Goal: Information Seeking & Learning: Learn about a topic

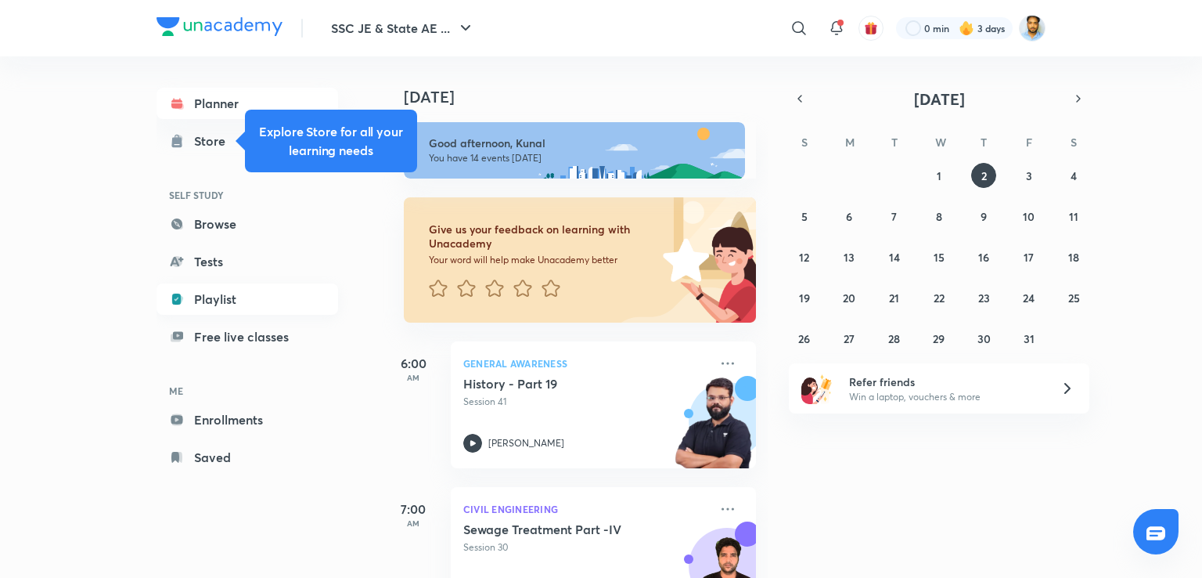
click at [239, 302] on link "Playlist" at bounding box center [248, 298] width 182 height 31
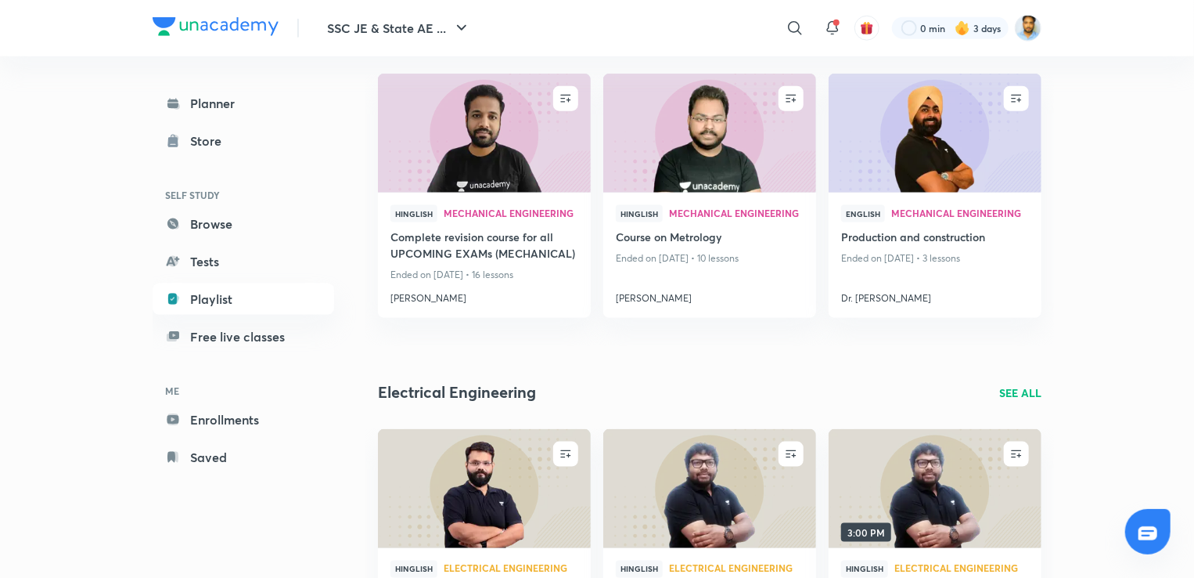
scroll to position [873, 0]
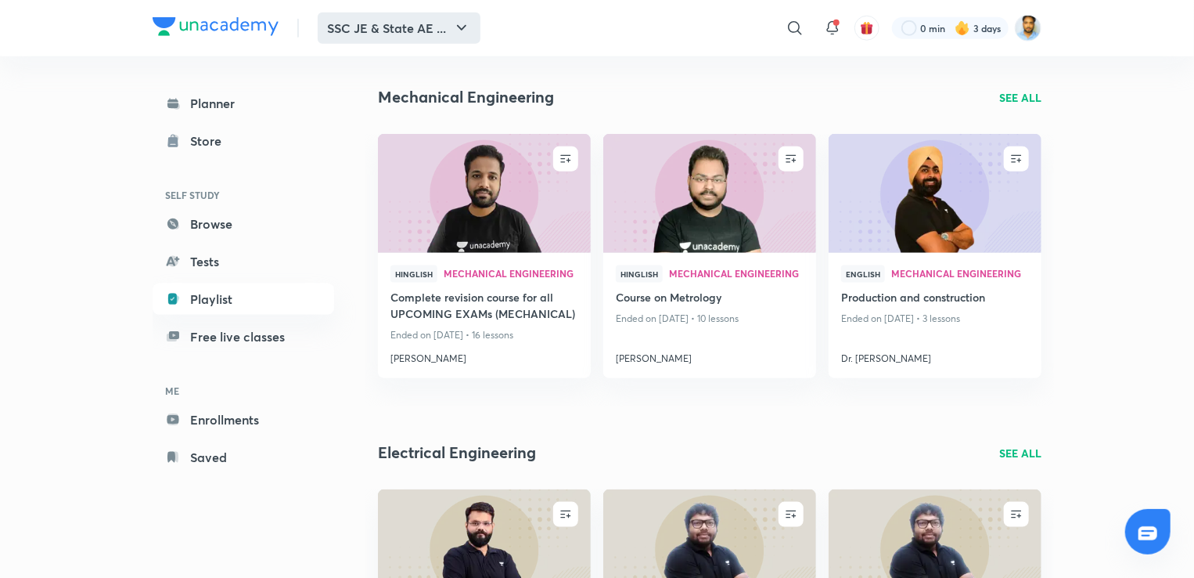
click at [432, 23] on button "SSC JE & State AE ..." at bounding box center [399, 28] width 163 height 31
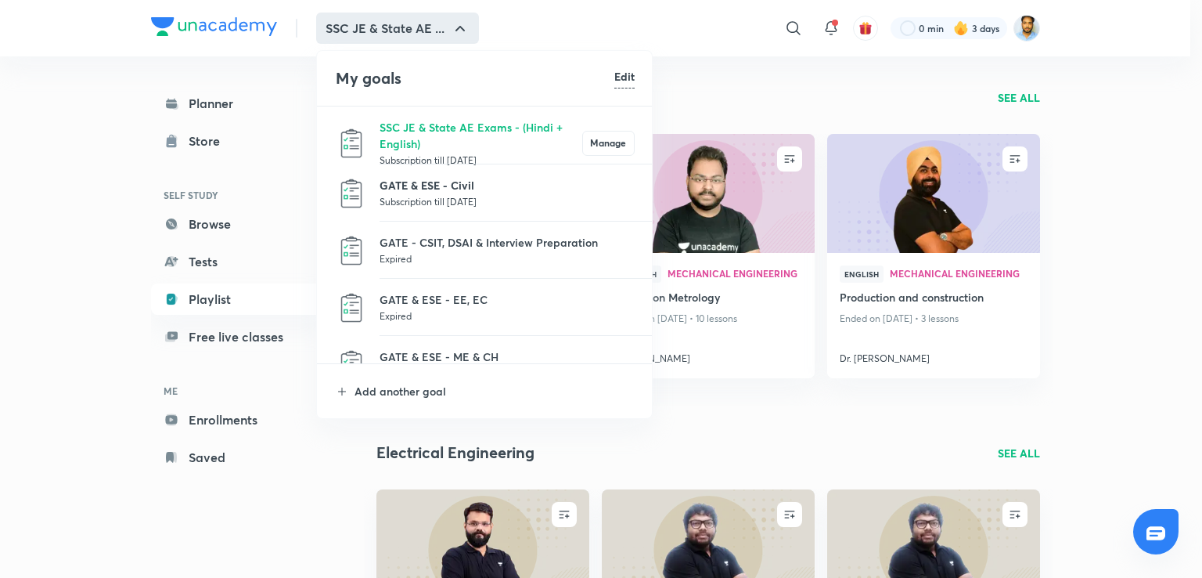
click at [436, 181] on p "GATE & ESE - Civil" at bounding box center [507, 185] width 255 height 16
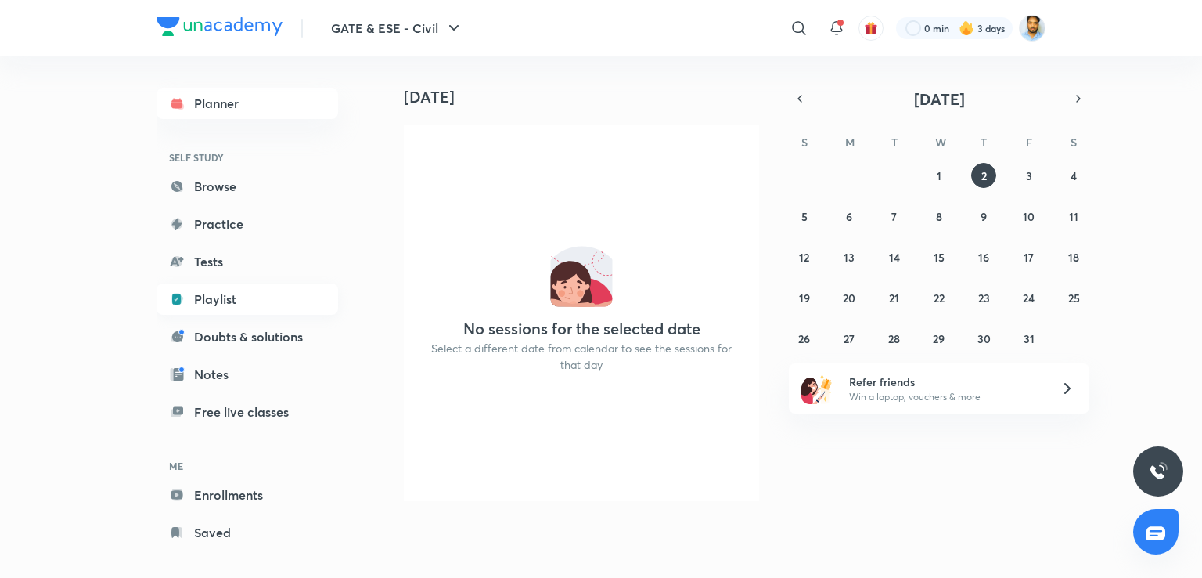
click at [244, 295] on link "Playlist" at bounding box center [248, 298] width 182 height 31
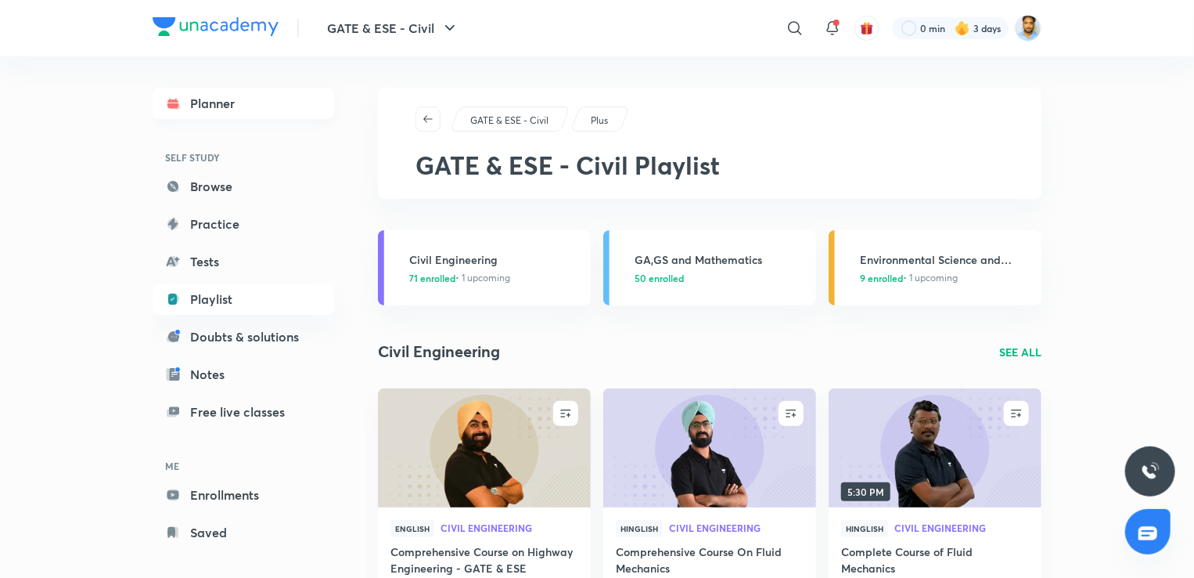
click at [234, 97] on link "Planner" at bounding box center [244, 103] width 182 height 31
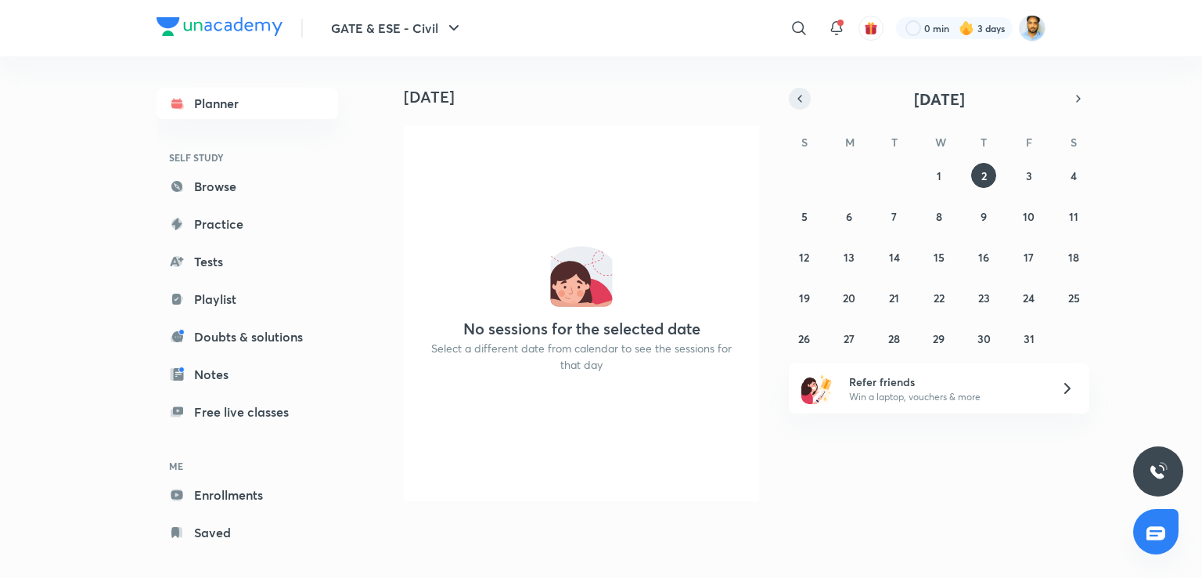
click at [795, 95] on icon "button" at bounding box center [799, 99] width 13 height 14
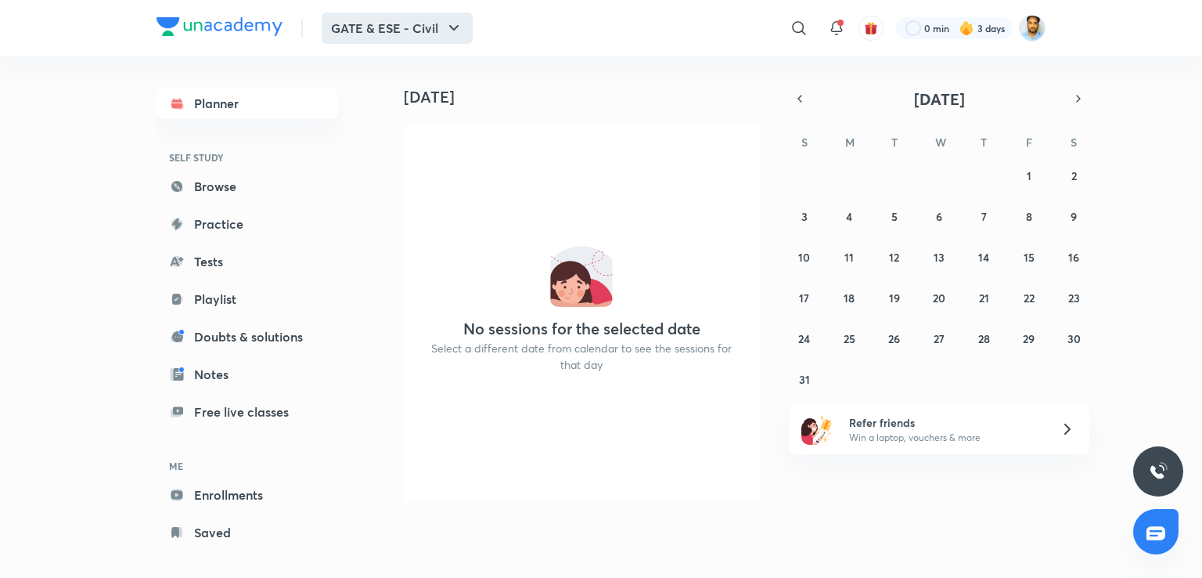
click at [444, 20] on icon "button" at bounding box center [453, 28] width 19 height 19
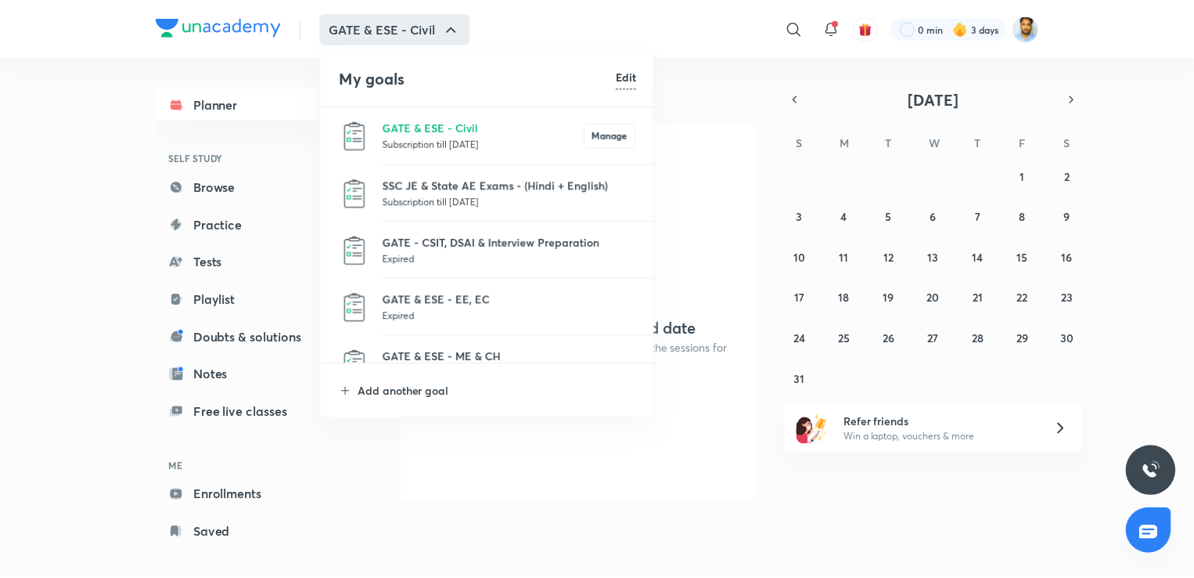
scroll to position [200, 0]
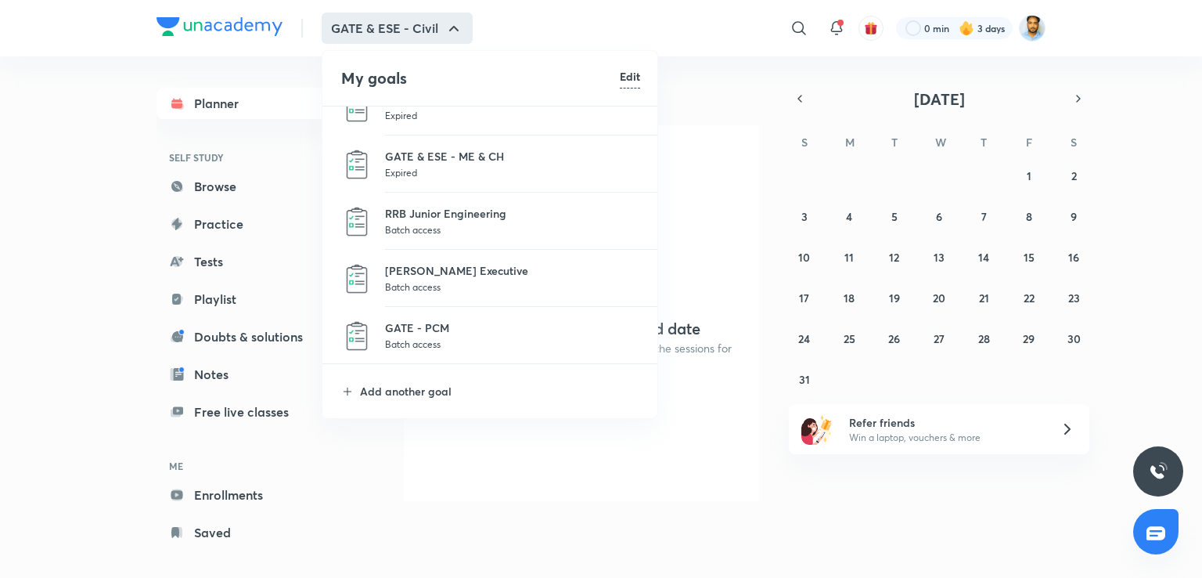
click at [27, 175] on div at bounding box center [601, 289] width 1202 height 578
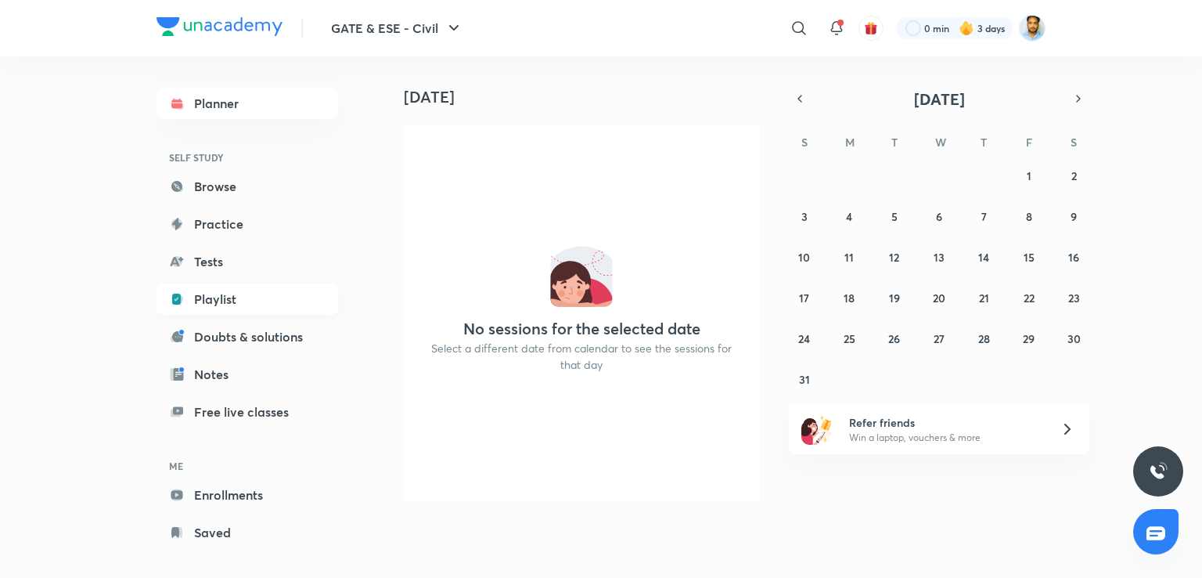
click at [235, 305] on link "Playlist" at bounding box center [248, 298] width 182 height 31
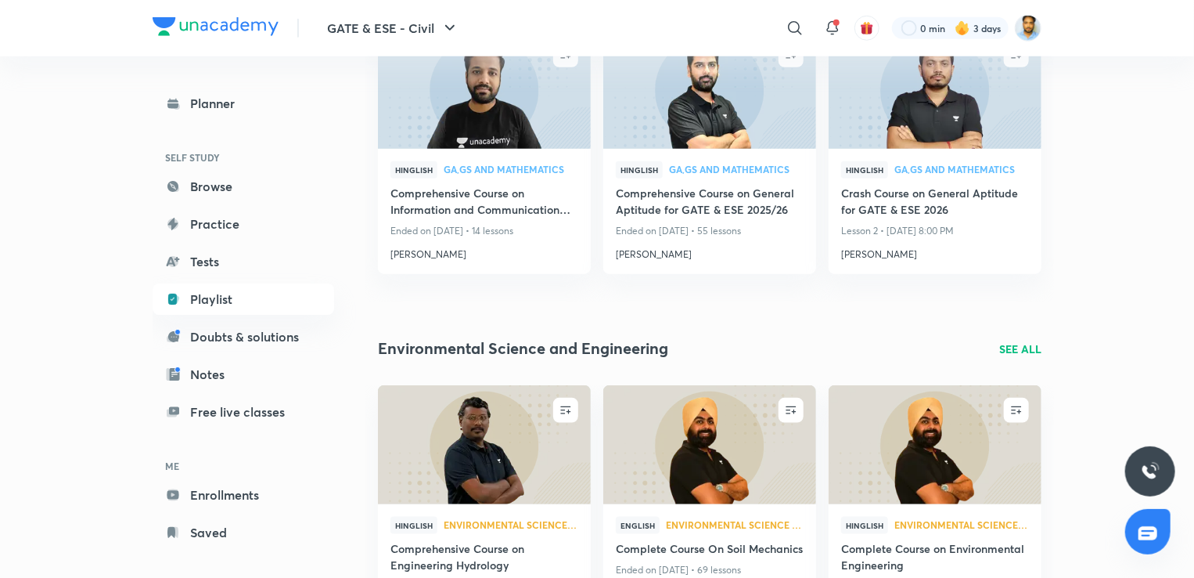
scroll to position [822, 0]
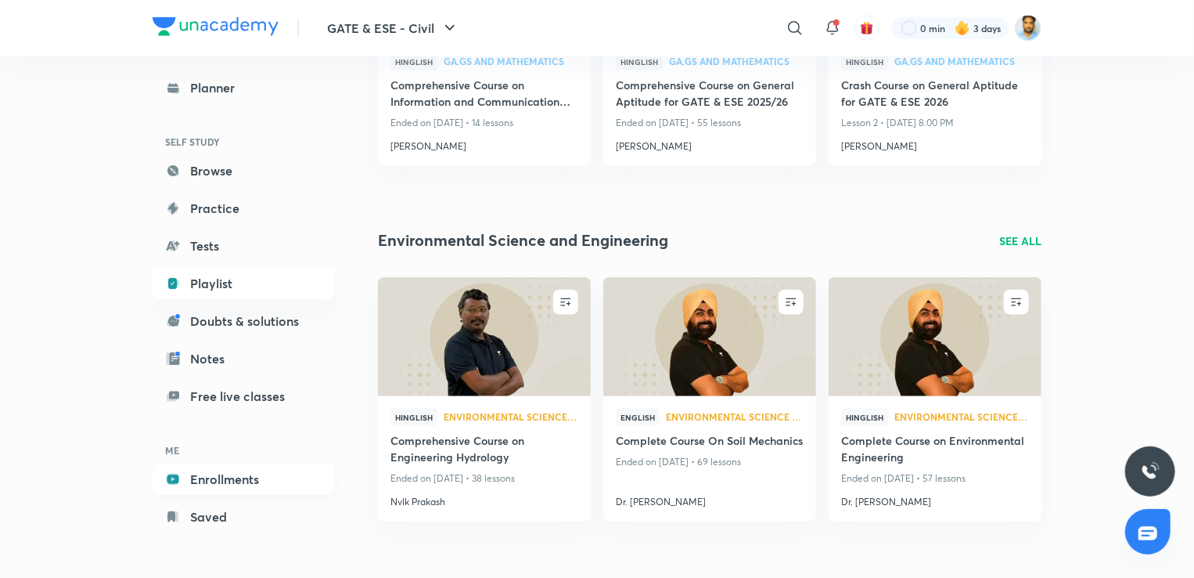
click at [188, 477] on link "Enrollments" at bounding box center [244, 478] width 182 height 31
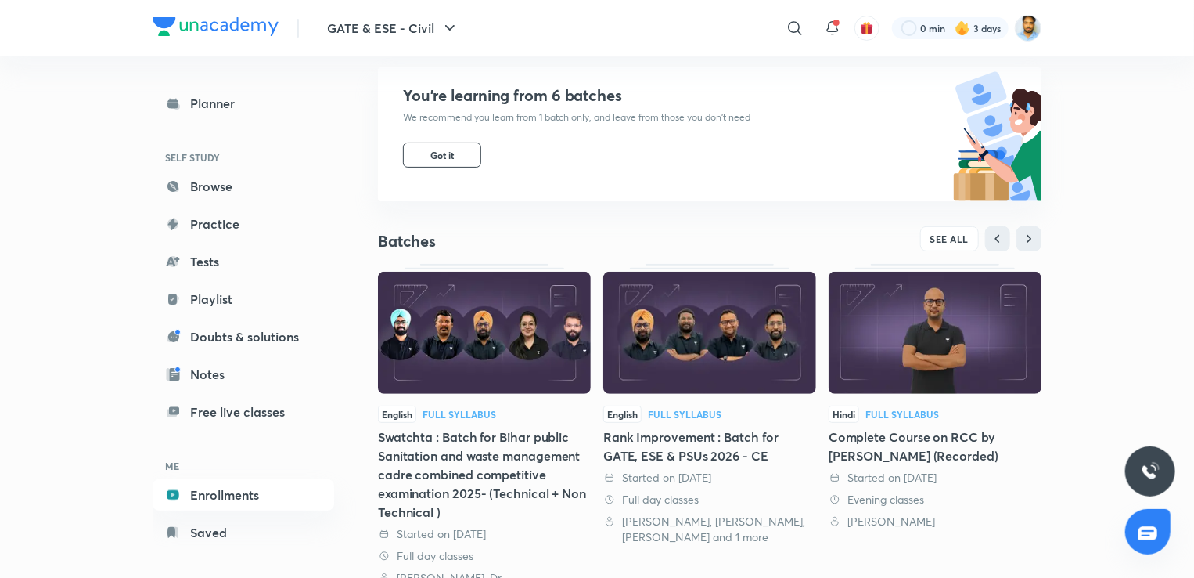
scroll to position [153, 0]
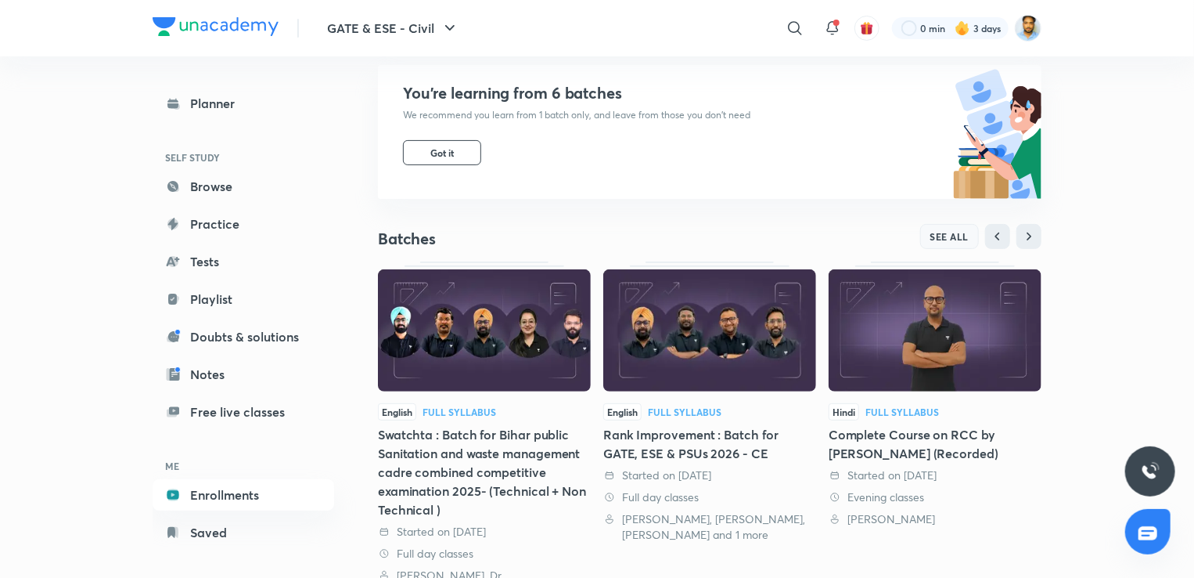
click at [949, 232] on span "SEE ALL" at bounding box center [949, 236] width 39 height 11
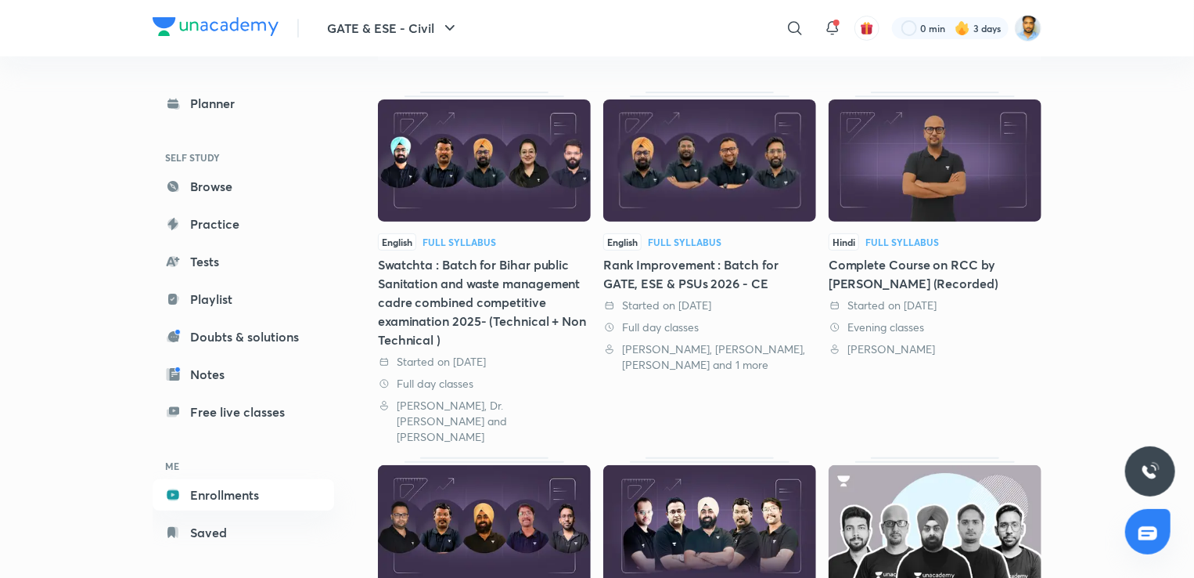
scroll to position [91, 0]
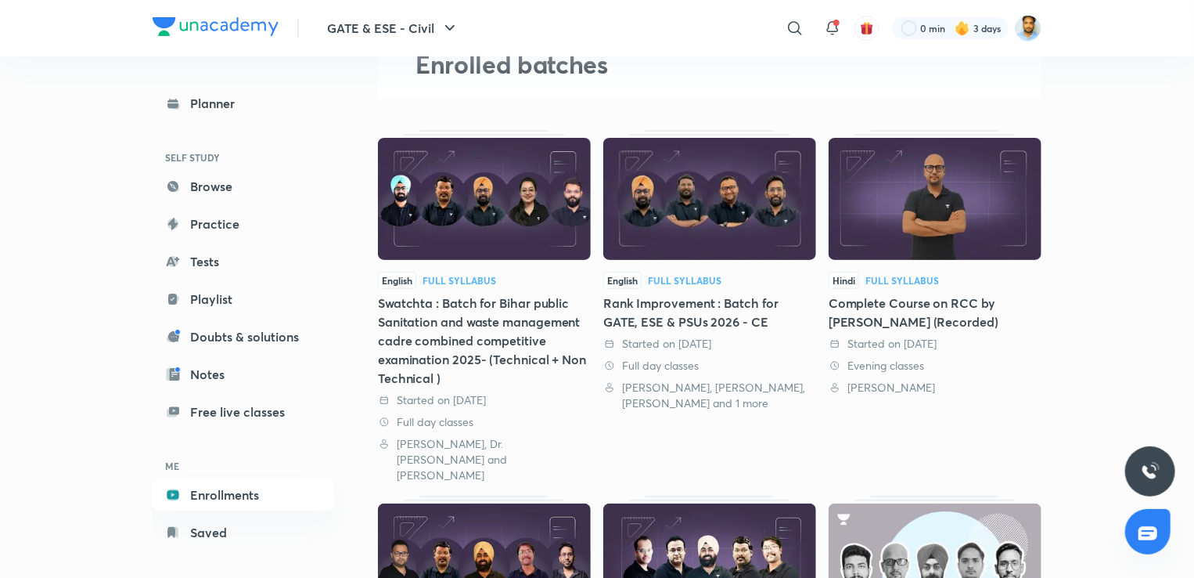
click at [895, 275] on div "Full Syllabus" at bounding box center [902, 279] width 74 height 9
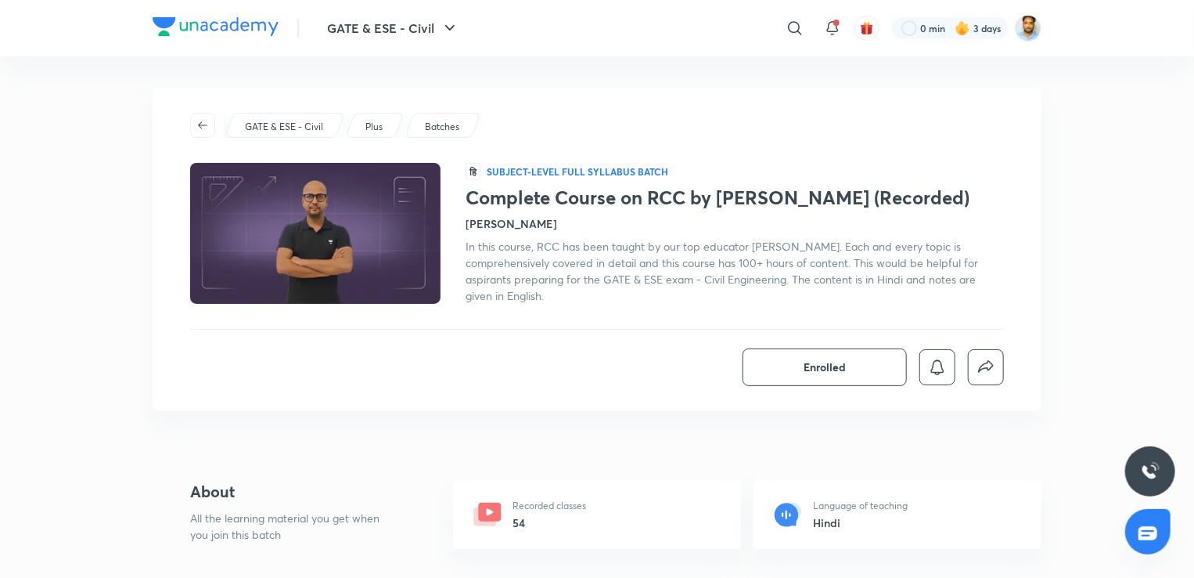
click at [501, 222] on h4 "[PERSON_NAME]" at bounding box center [512, 223] width 92 height 16
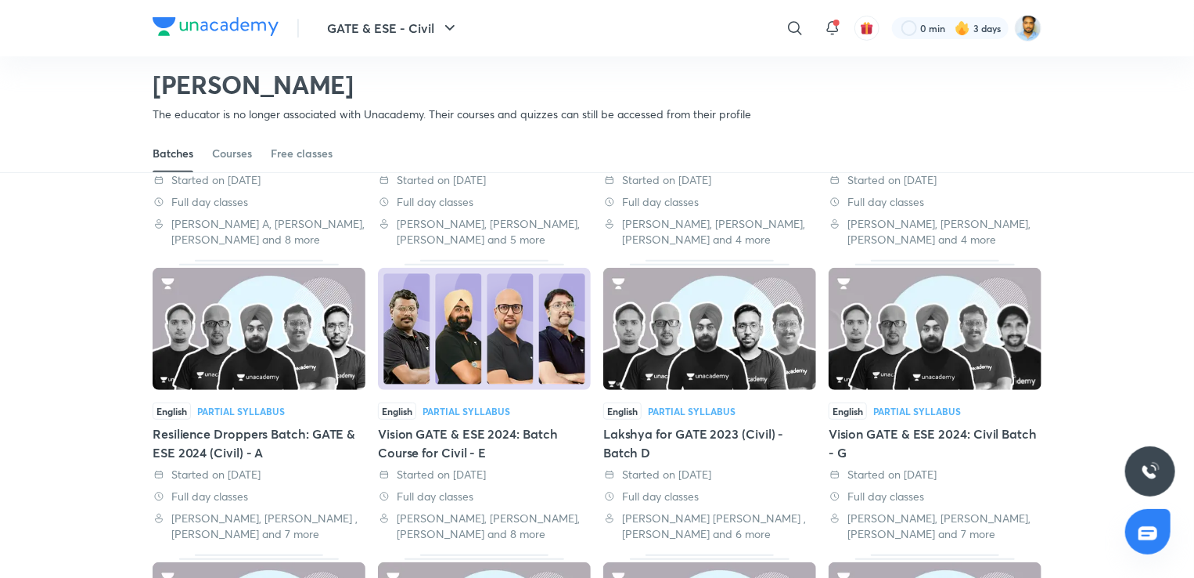
scroll to position [294, 0]
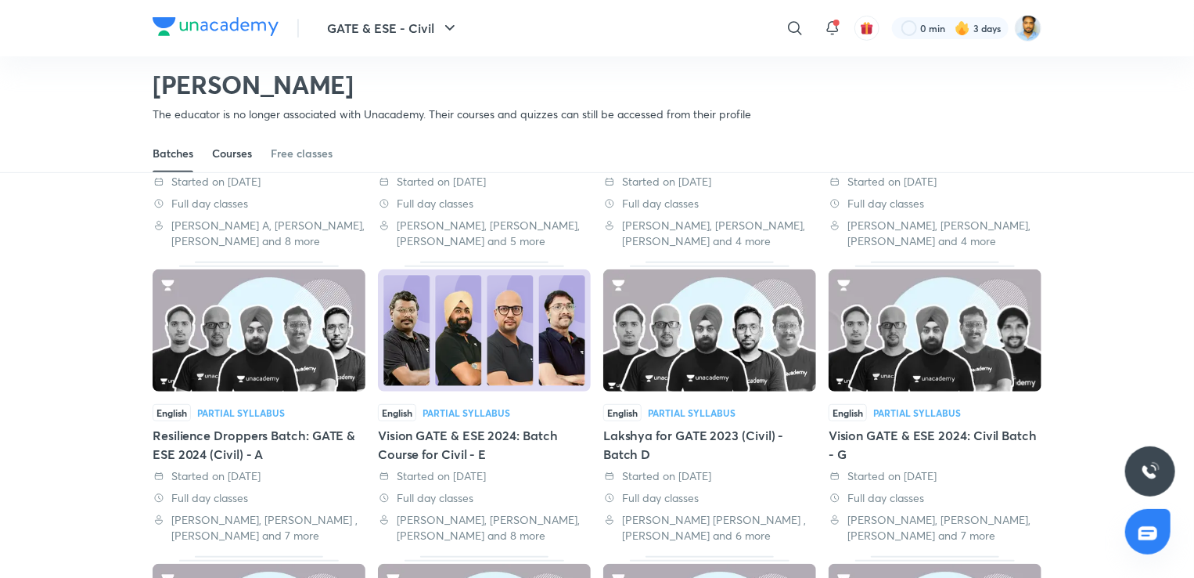
click at [247, 148] on div "Courses" at bounding box center [232, 154] width 40 height 16
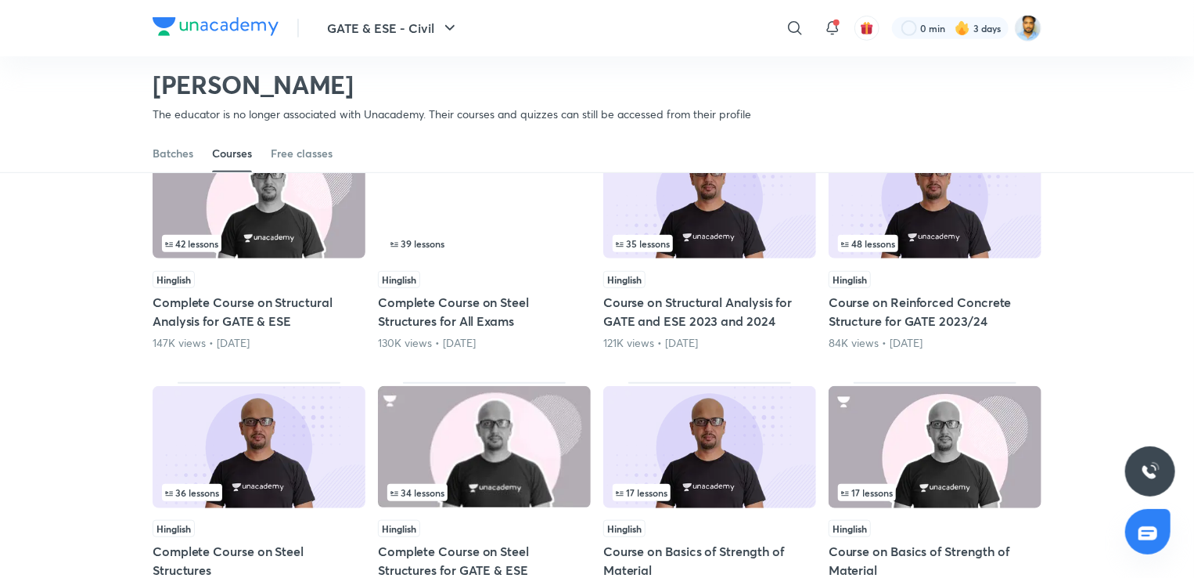
scroll to position [429, 0]
click at [502, 296] on h5 "Complete Course on Steel Structures for All Exams" at bounding box center [484, 312] width 213 height 38
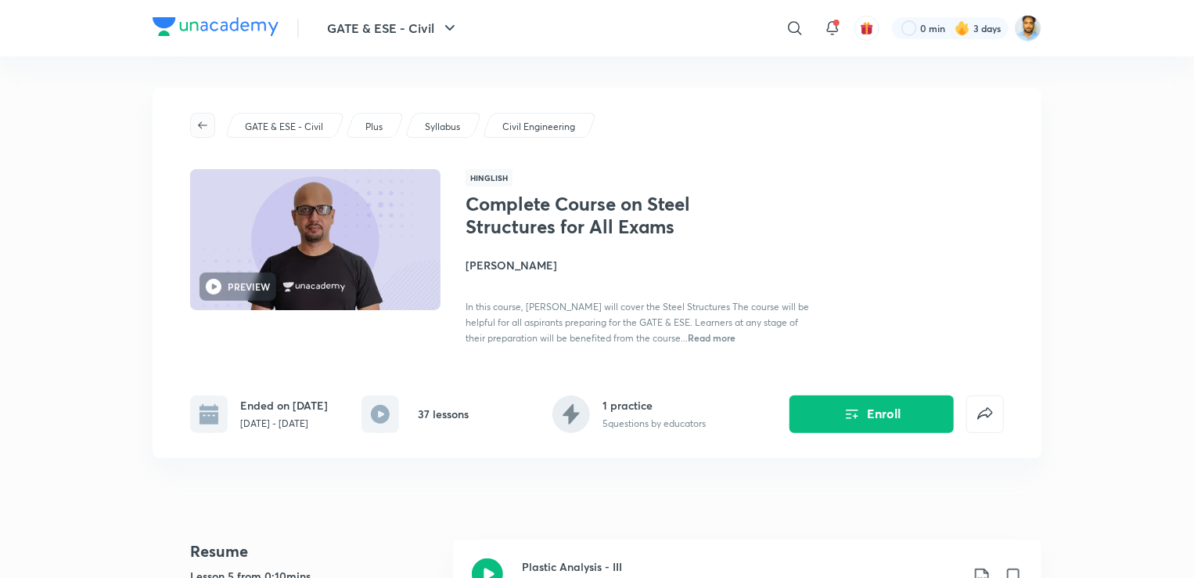
click at [208, 129] on icon "button" at bounding box center [202, 125] width 13 height 13
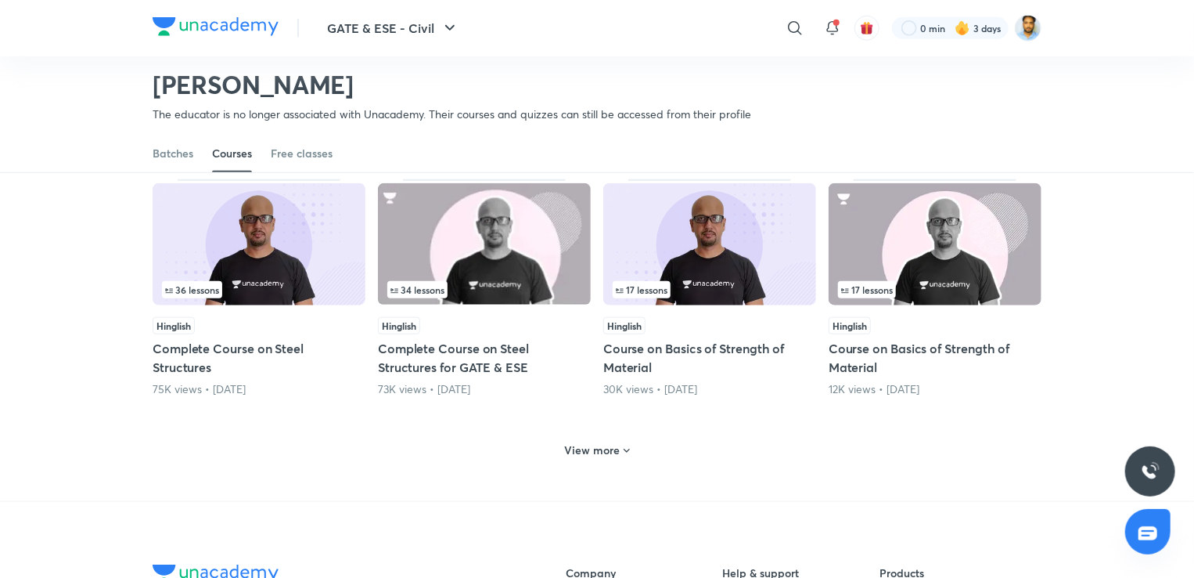
scroll to position [635, 0]
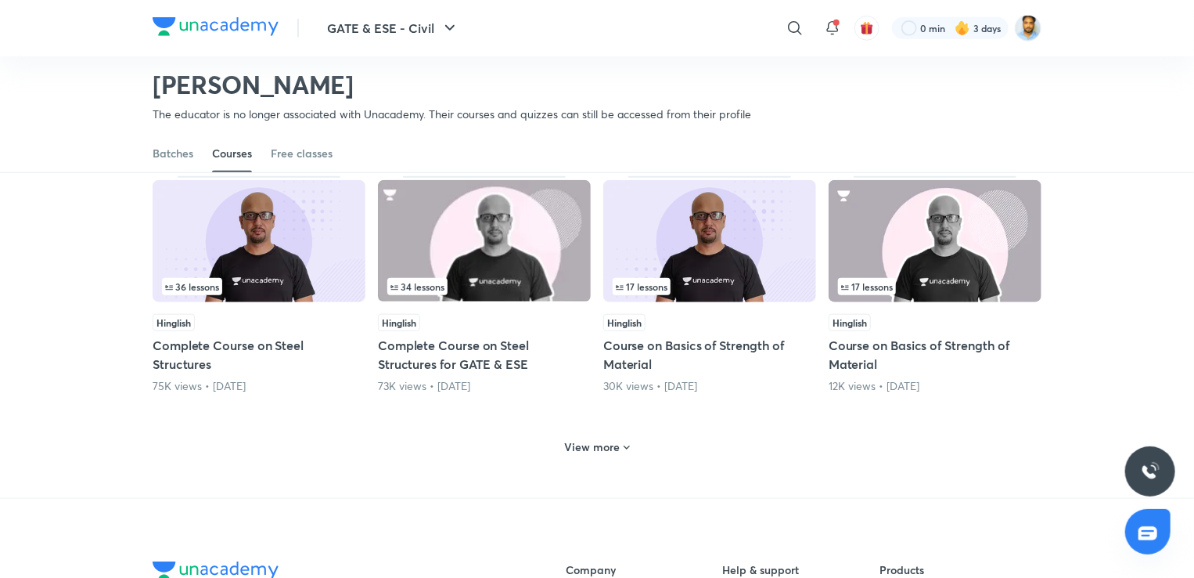
click at [247, 346] on h5 "Complete Course on Steel Structures" at bounding box center [259, 355] width 213 height 38
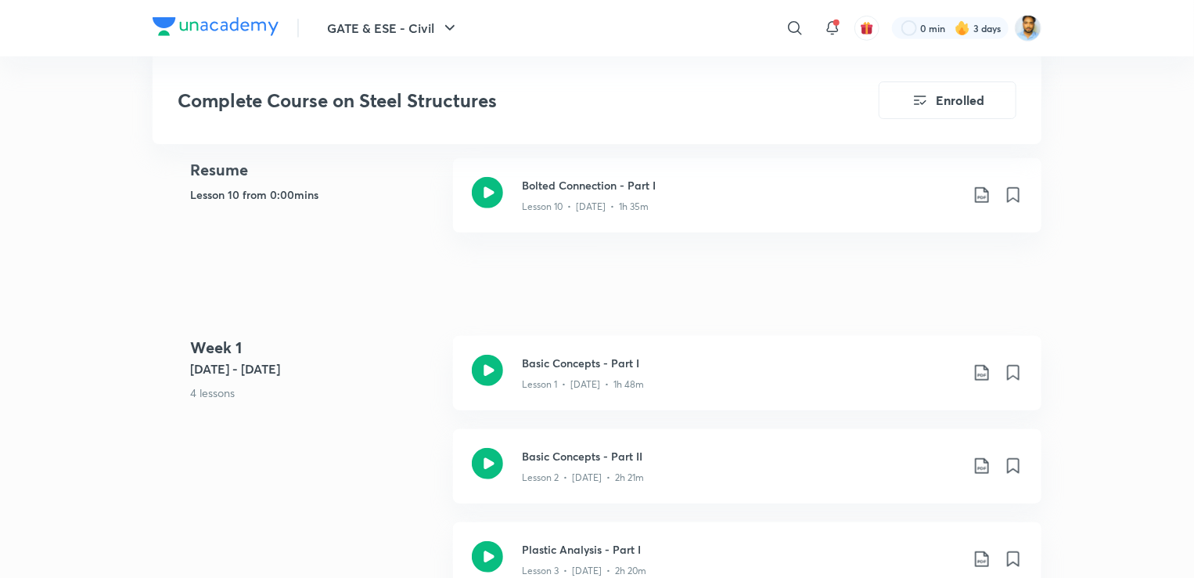
scroll to position [437, 0]
click at [485, 185] on icon at bounding box center [487, 190] width 31 height 31
